Goal: Transaction & Acquisition: Purchase product/service

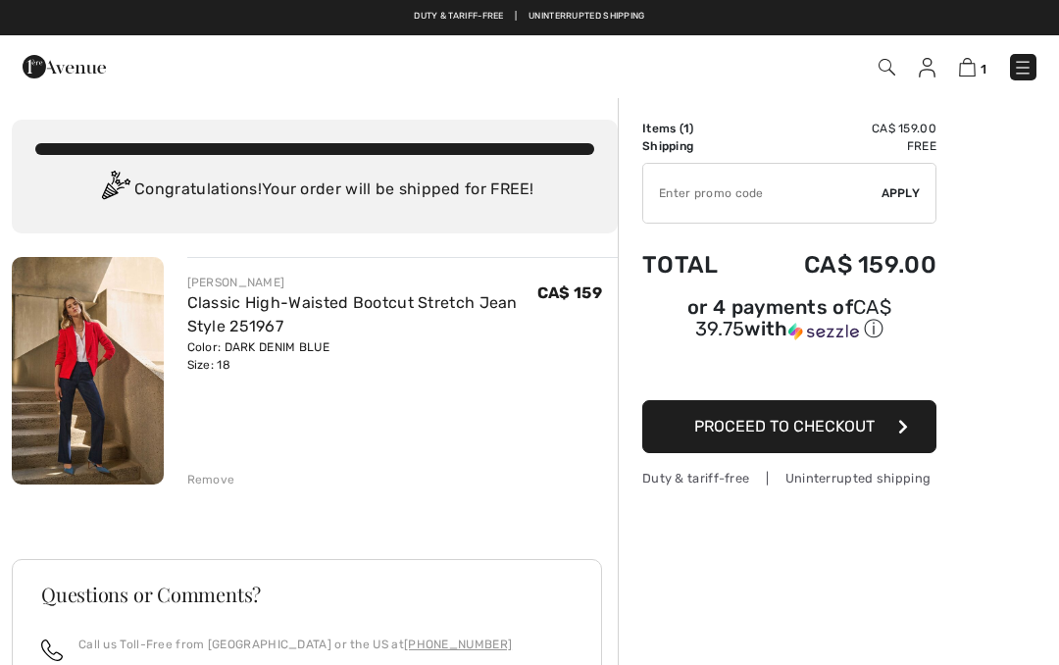
click at [287, 302] on link "Classic High-Waisted Bootcut Stretch Jean Style 251967" at bounding box center [352, 314] width 330 height 42
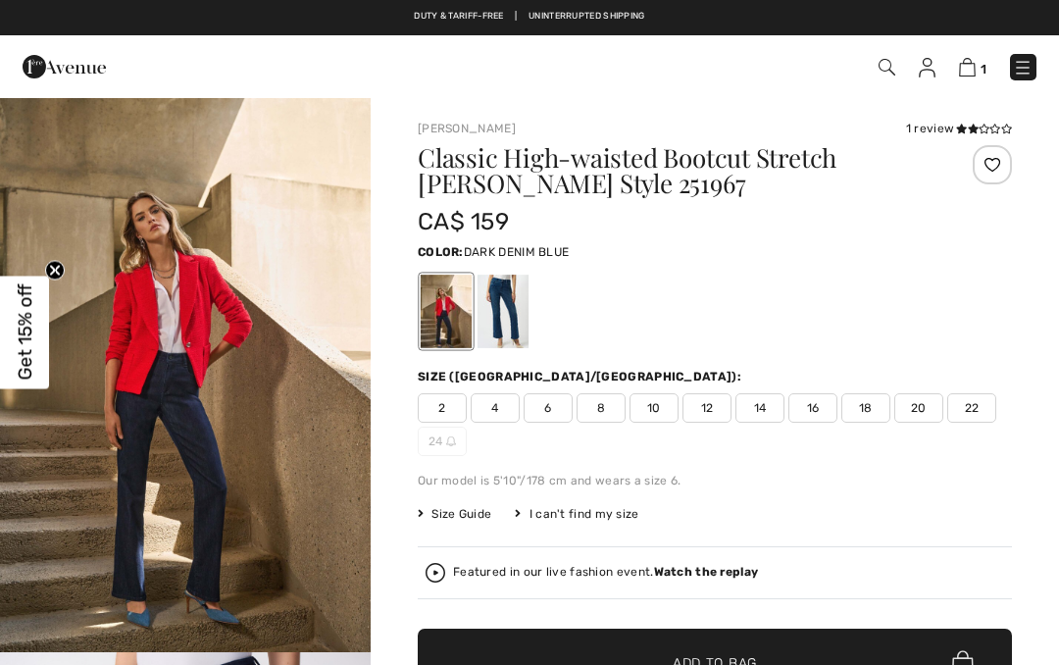
checkbox input "true"
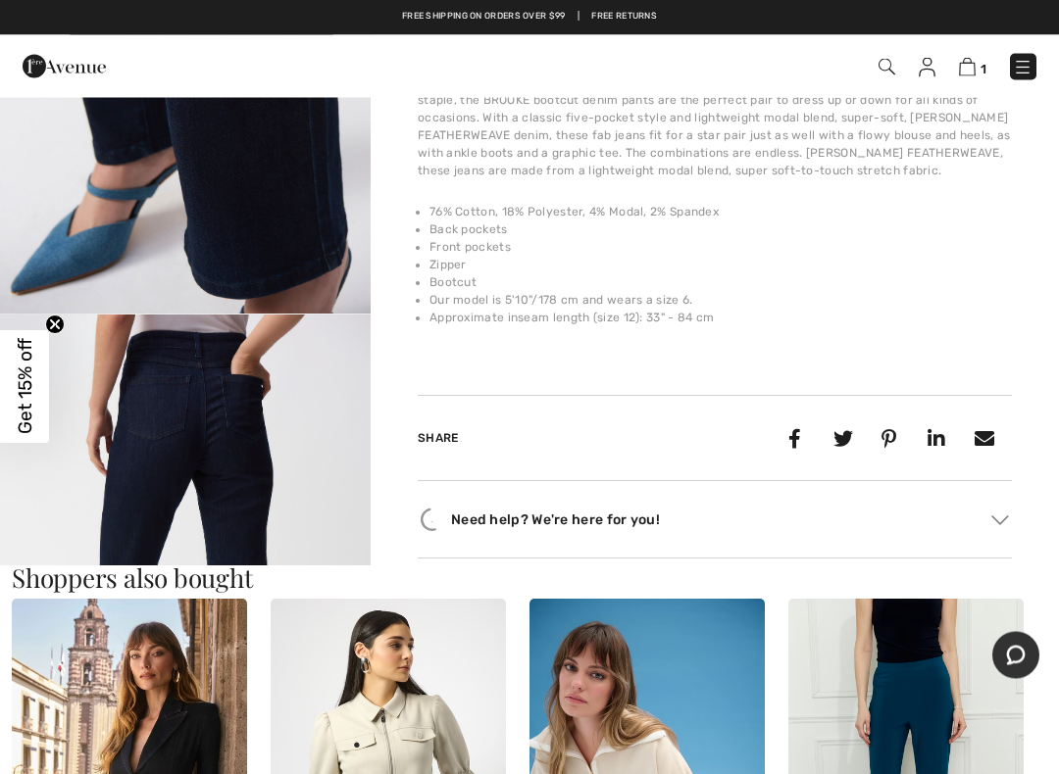
scroll to position [1486, 0]
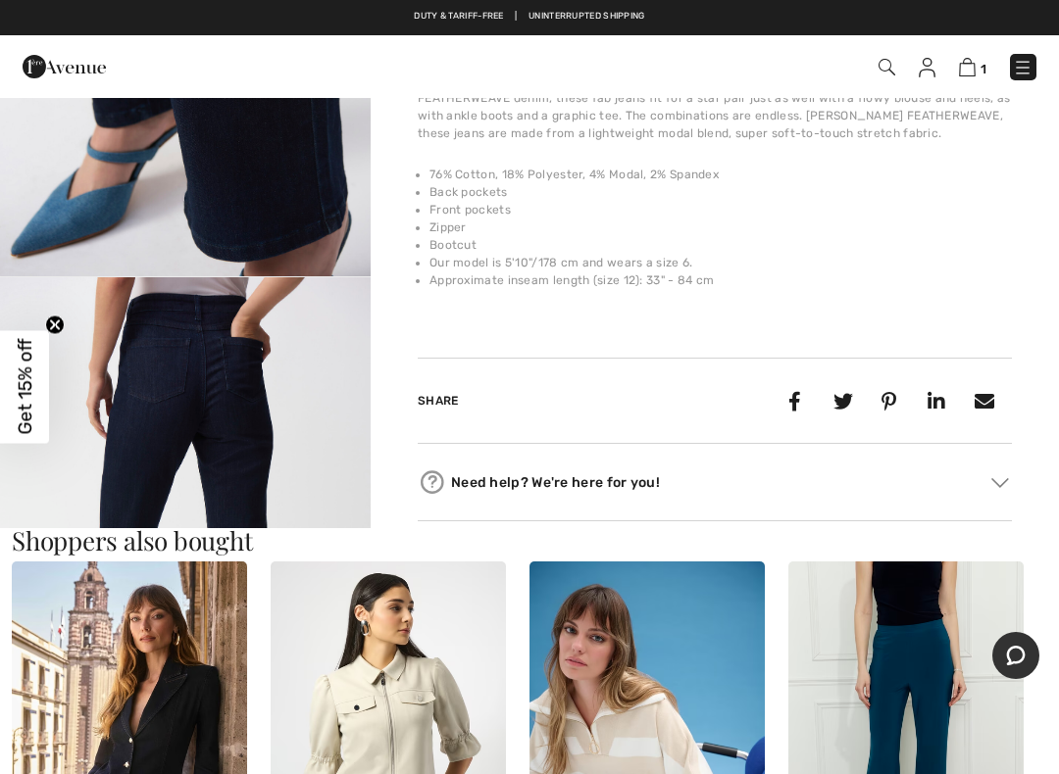
click at [149, 402] on img "4 / 5" at bounding box center [185, 554] width 371 height 555
